Goal: Navigation & Orientation: Find specific page/section

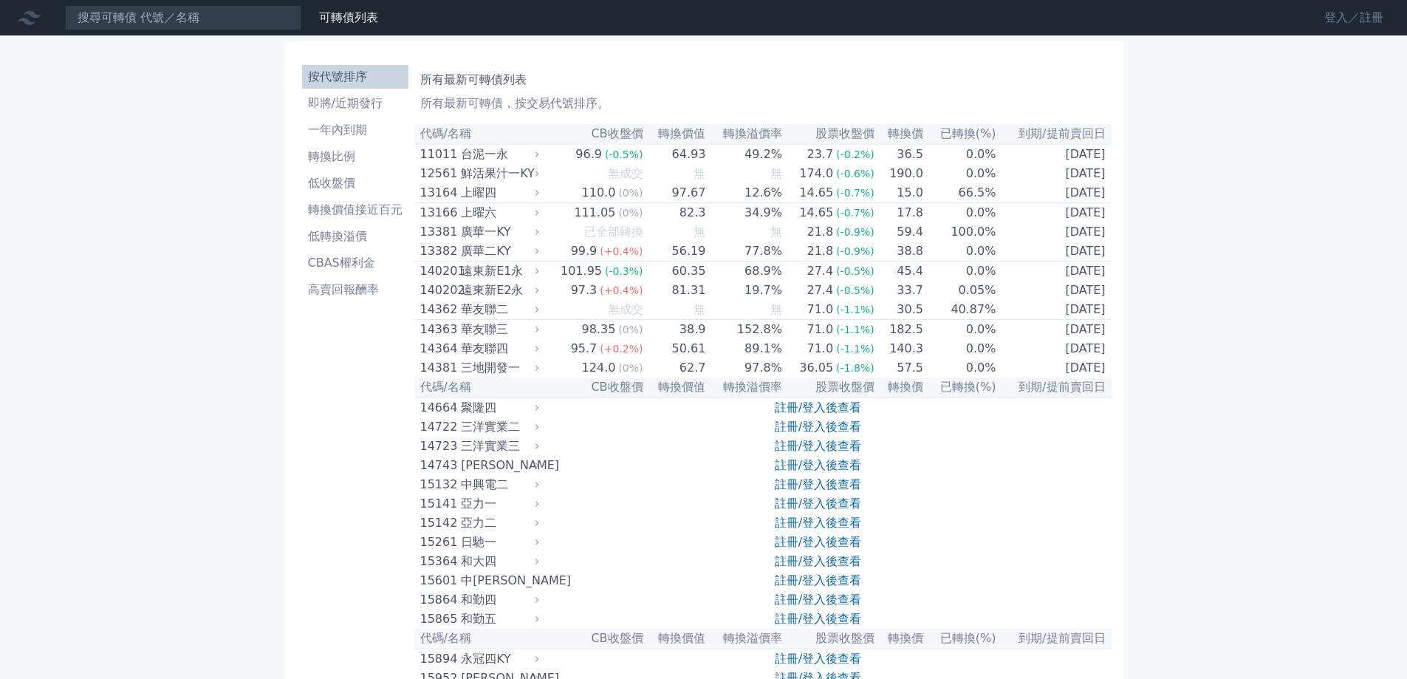
click at [1333, 12] on link "登入／註冊" at bounding box center [1353, 18] width 83 height 24
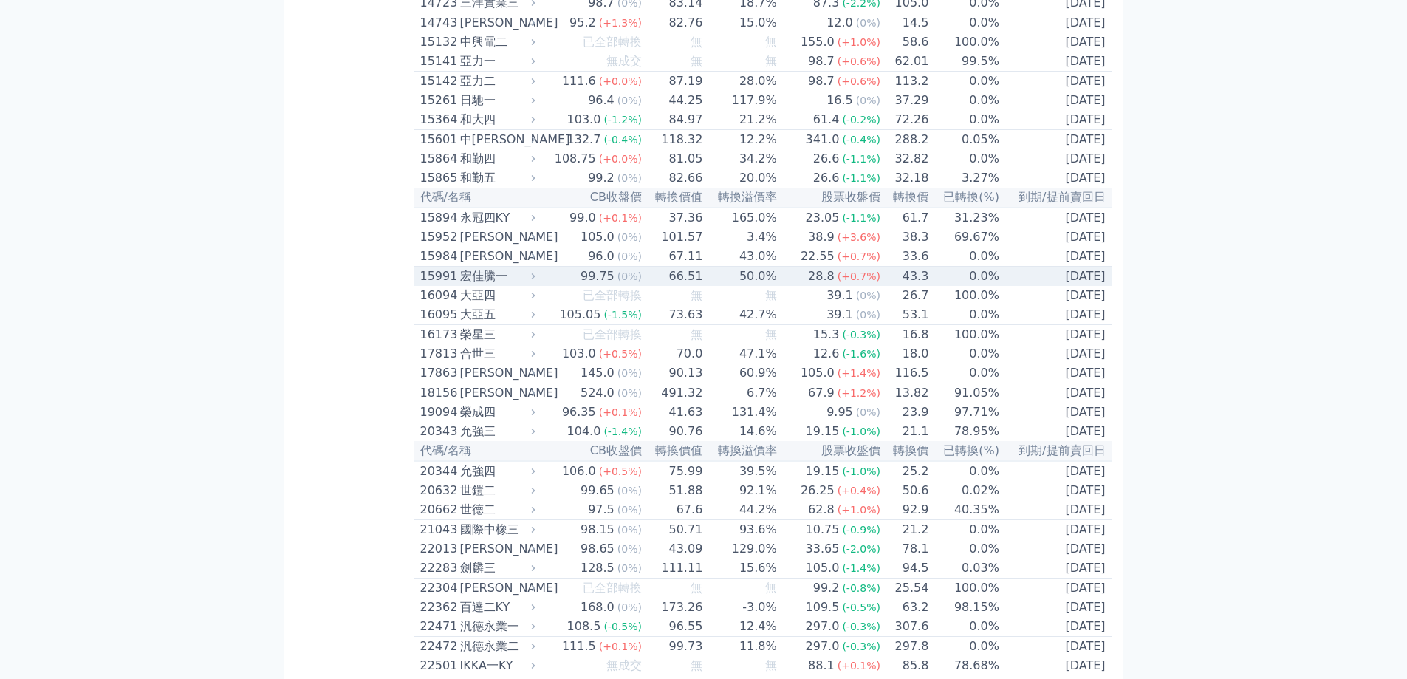
scroll to position [4323, 0]
